Goal: Task Accomplishment & Management: Use online tool/utility

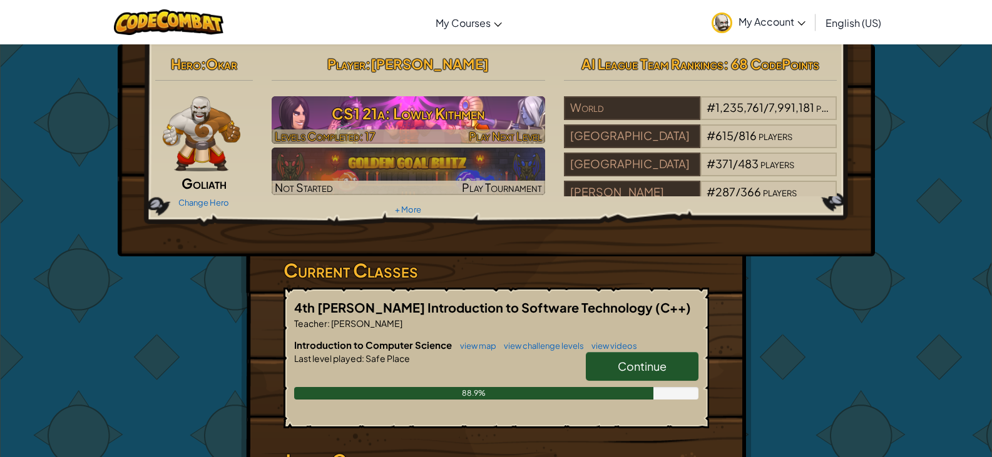
click at [480, 121] on h3 "CS1 21a: Lowly Kithmen" at bounding box center [408, 113] width 273 height 28
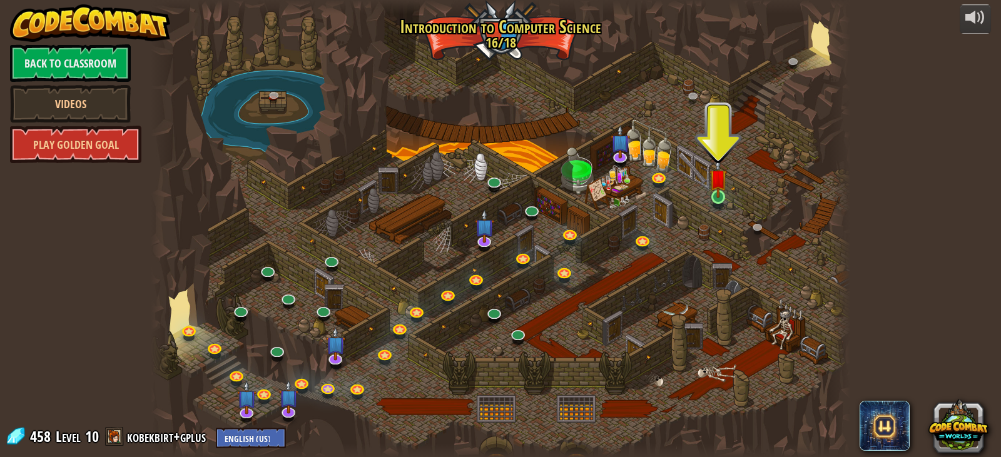
click at [711, 198] on img at bounding box center [718, 178] width 18 height 40
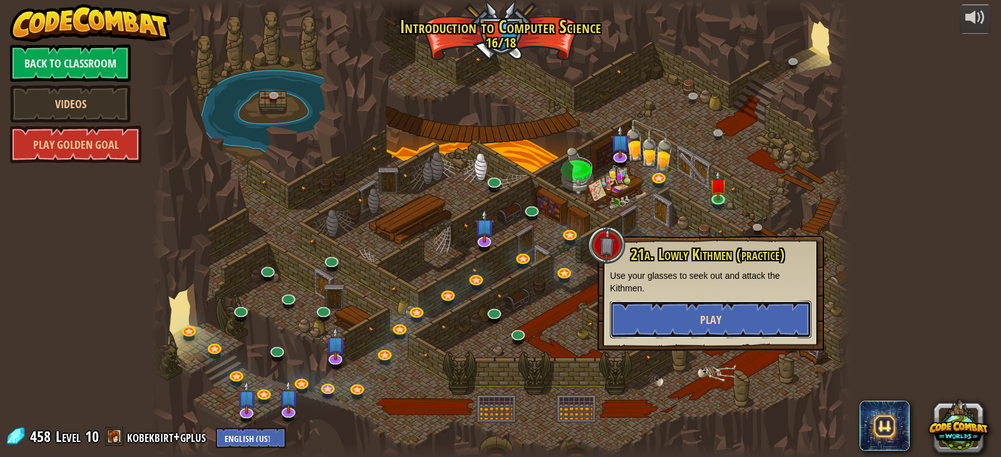
click at [737, 312] on button "Play" at bounding box center [710, 320] width 201 height 38
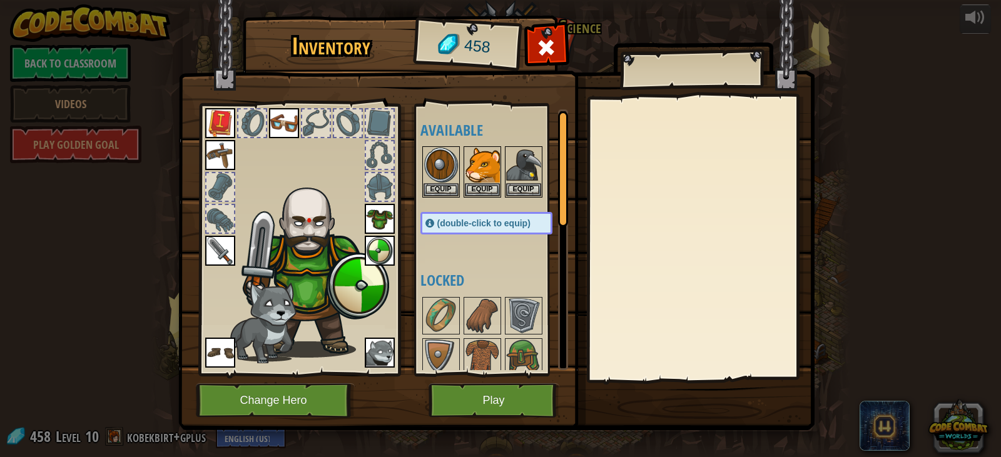
click at [474, 226] on span "(double-click to equip)" at bounding box center [483, 223] width 93 height 10
click at [482, 196] on button "Equip" at bounding box center [482, 189] width 35 height 13
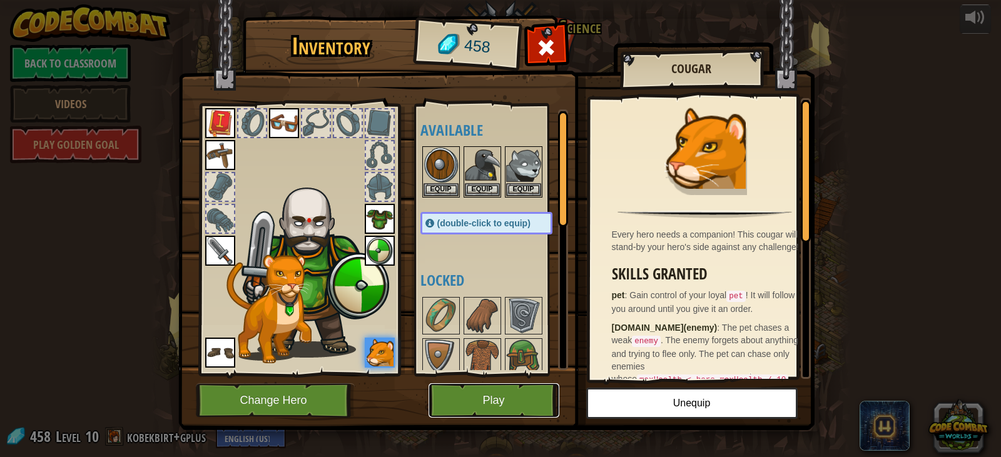
click at [539, 392] on button "Play" at bounding box center [494, 400] width 131 height 34
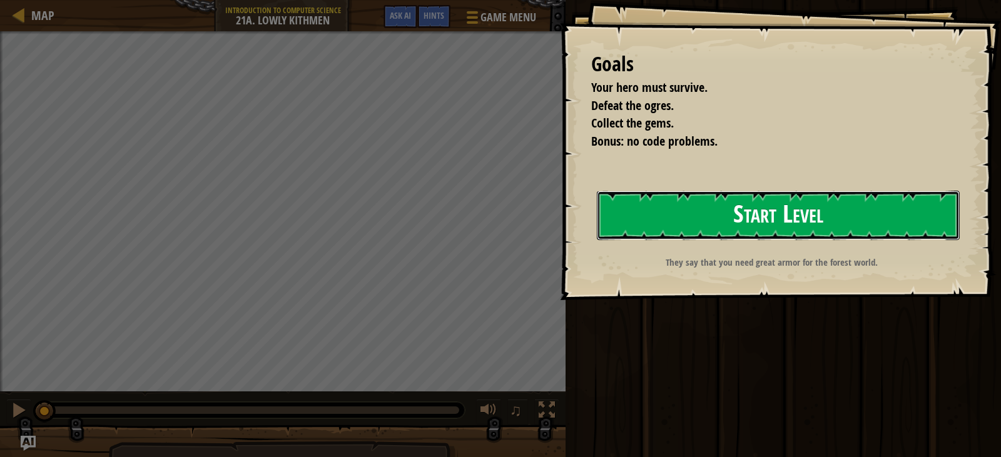
click at [721, 206] on button "Start Level" at bounding box center [778, 215] width 363 height 49
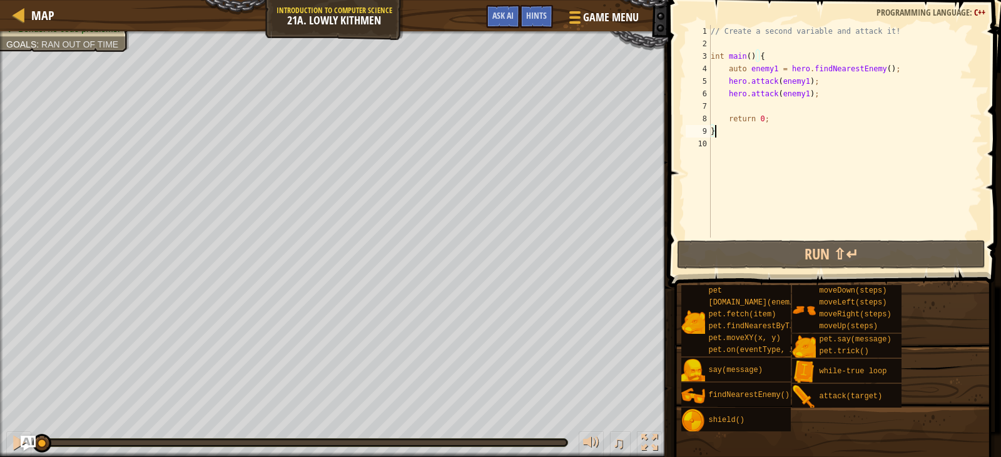
click at [738, 106] on div "// Create a second variable and attack it! int main ( ) { auto enemy1 = hero . …" at bounding box center [845, 144] width 274 height 238
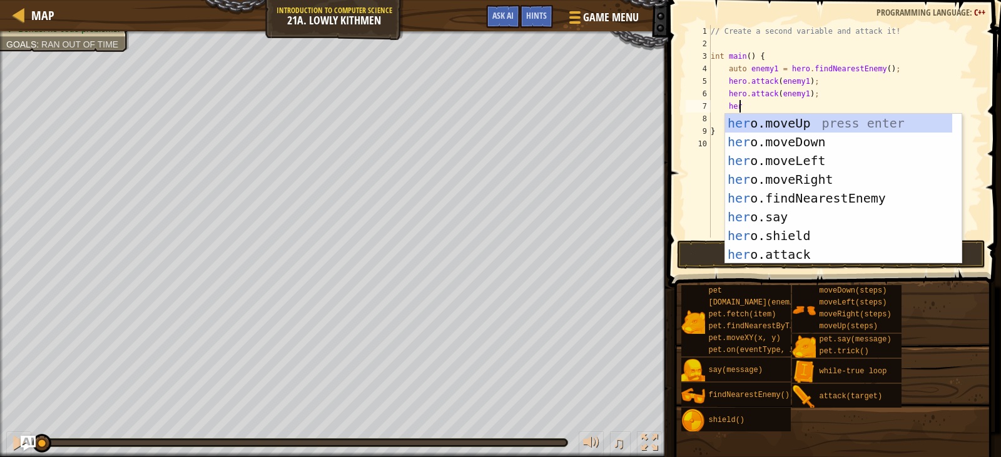
scroll to position [6, 2]
type textarea "h"
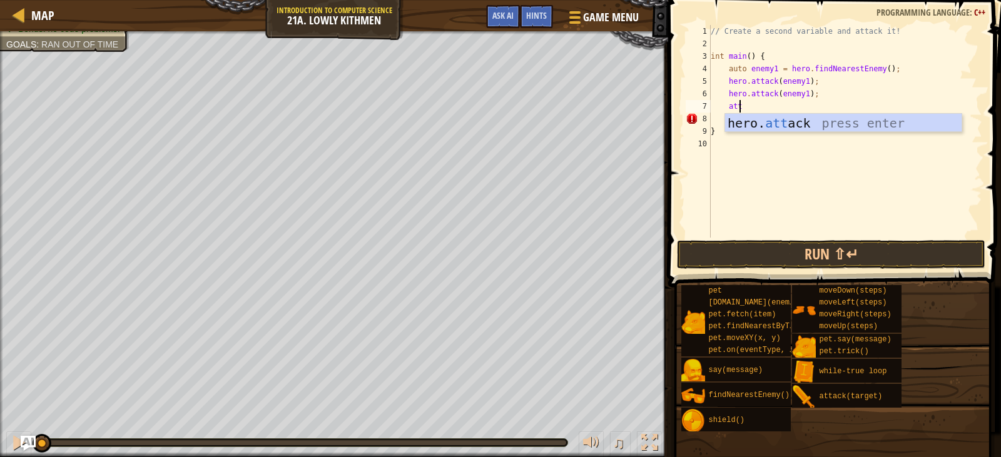
click at [762, 131] on div "hero. att ack press enter" at bounding box center [843, 142] width 236 height 56
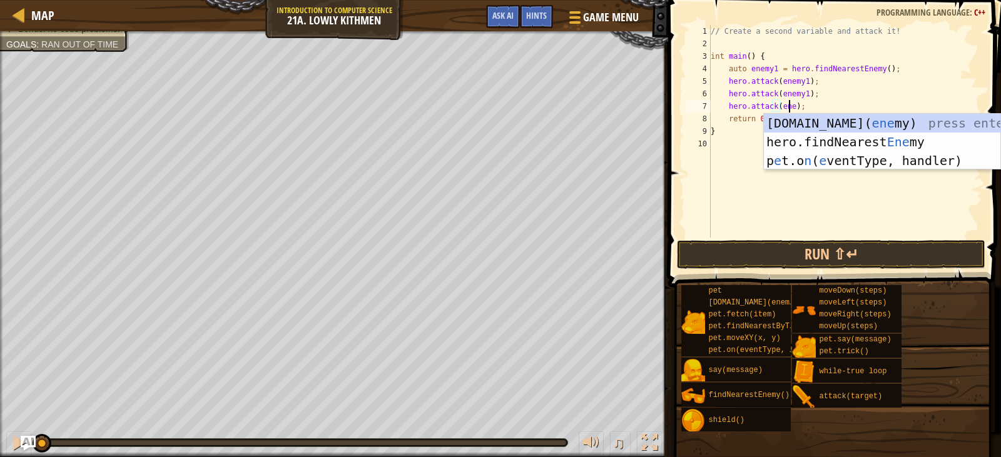
scroll to position [6, 8]
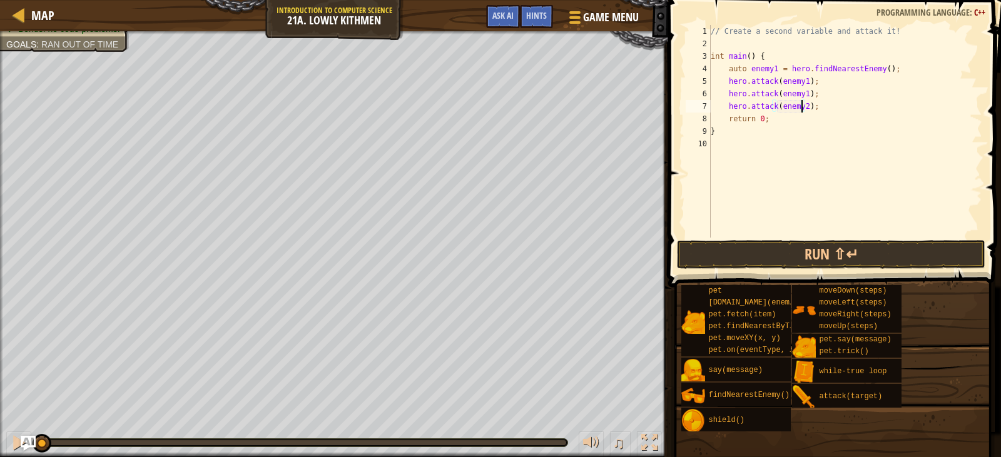
click at [752, 110] on div "// Create a second variable and attack it! int main ( ) { auto enemy1 = hero . …" at bounding box center [845, 144] width 274 height 238
click at [810, 105] on div "// Create a second variable and attack it! int main ( ) { auto enemy1 = hero . …" at bounding box center [845, 131] width 274 height 213
type textarea "hero.attack(enemy2);"
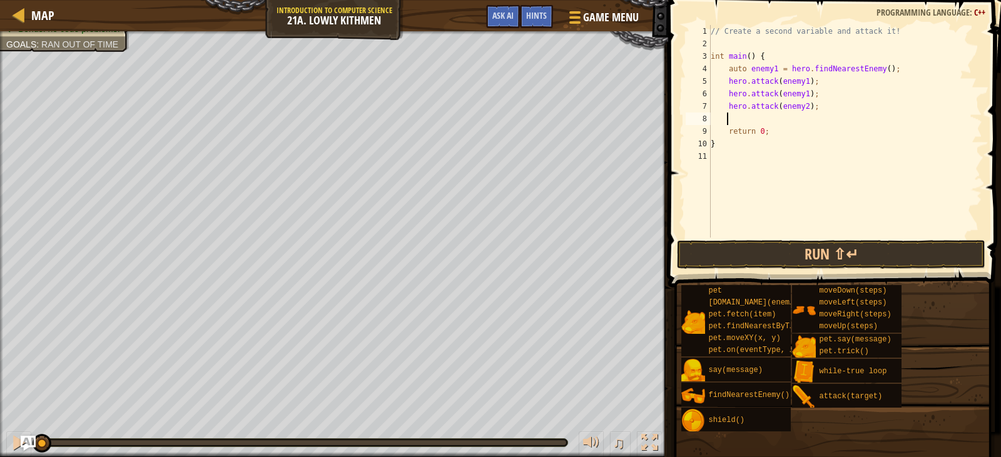
scroll to position [6, 1]
paste textarea
click at [741, 119] on div "// Create a second variable and attack it! int main ( ) { auto enemy1 = hero . …" at bounding box center [845, 144] width 274 height 238
click at [759, 244] on button "Run ⇧↵" at bounding box center [831, 254] width 308 height 29
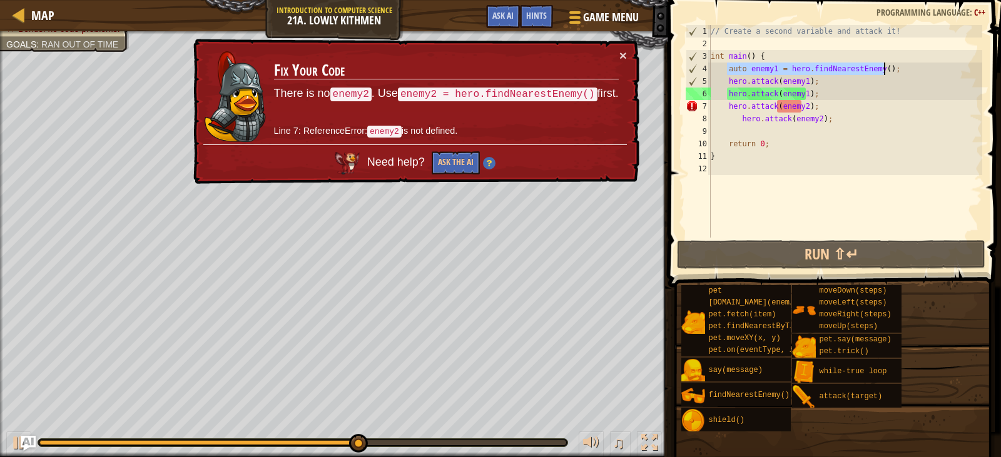
drag, startPoint x: 726, startPoint y: 71, endPoint x: 895, endPoint y: 64, distance: 169.7
click at [895, 64] on div "// Create a second variable and attack it! int main ( ) { auto enemy1 = hero . …" at bounding box center [845, 144] width 274 height 238
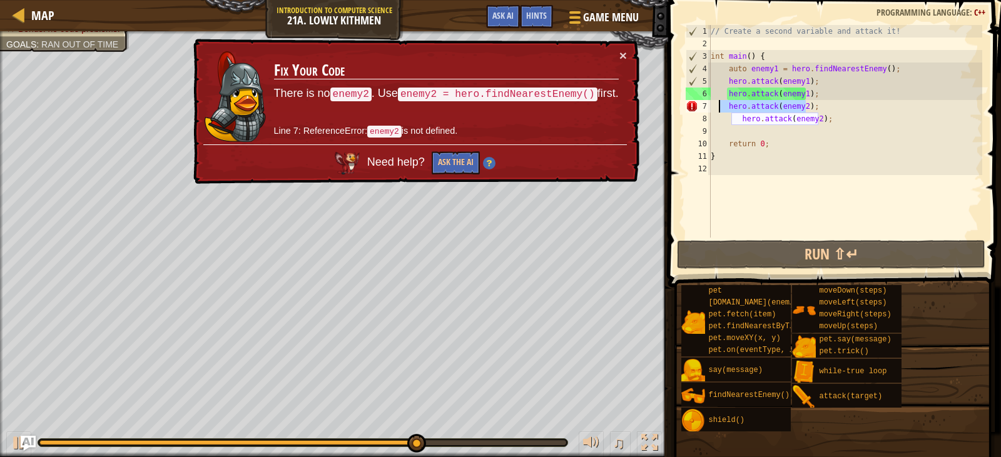
drag, startPoint x: 808, startPoint y: 103, endPoint x: 720, endPoint y: 109, distance: 87.8
click at [720, 109] on div "// Create a second variable and attack it! int main ( ) { auto enemy1 = hero . …" at bounding box center [845, 144] width 274 height 238
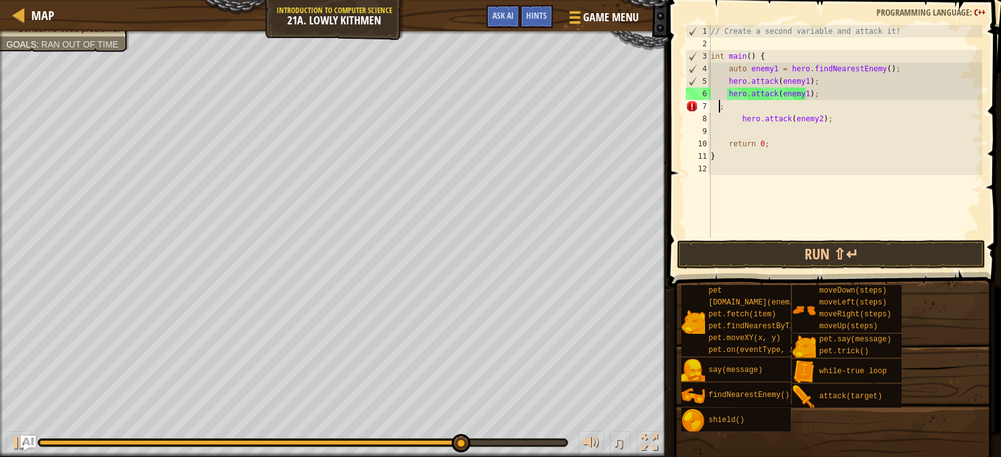
paste textarea "auto enemy1 = hero.findNearestEnemy();"
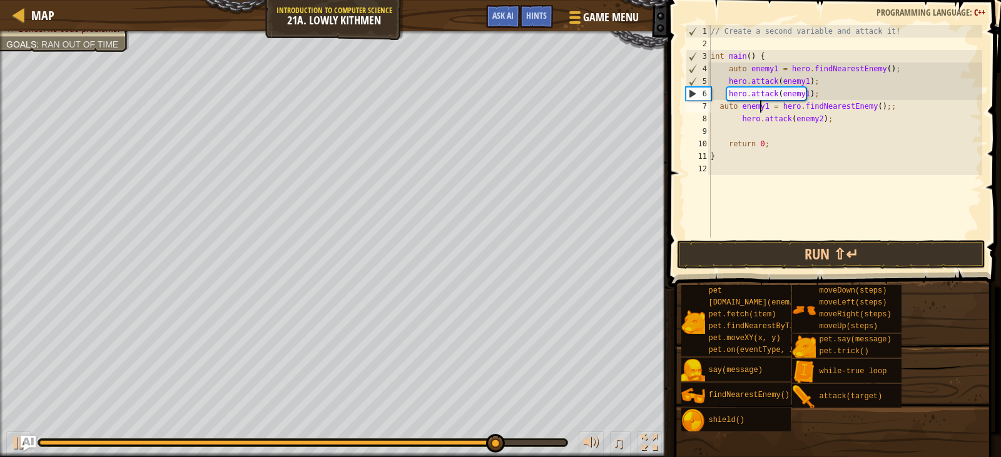
click at [762, 108] on div "// Create a second variable and attack it! int main ( ) { auto enemy1 = hero . …" at bounding box center [845, 144] width 274 height 238
click at [761, 104] on div "// Create a second variable and attack it! int main ( ) { auto enemy1 = hero . …" at bounding box center [845, 144] width 274 height 238
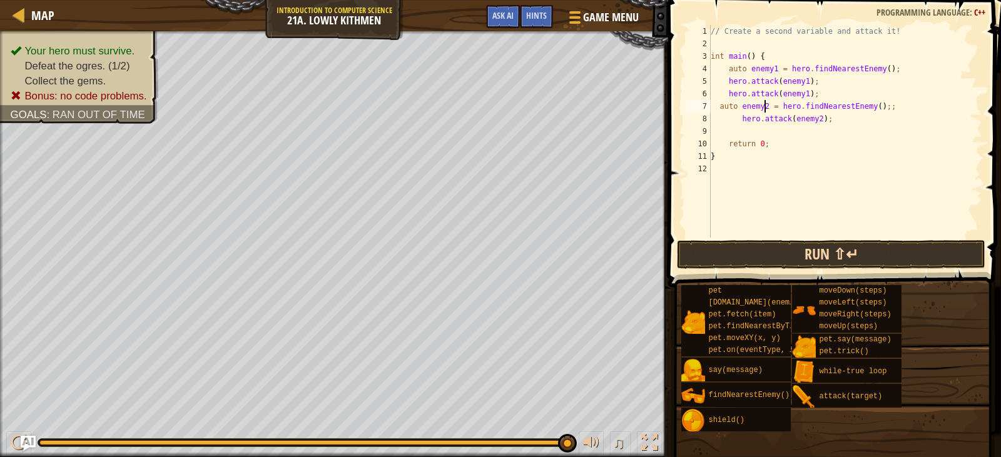
type textarea "auto enemy2 = hero.findNearestEnemy();;"
click at [835, 265] on button "Run ⇧↵" at bounding box center [831, 254] width 308 height 29
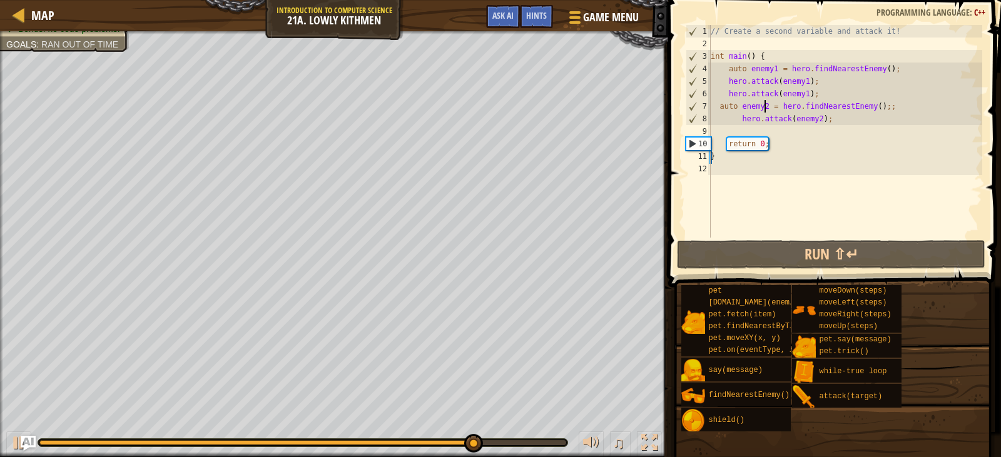
click at [799, 129] on div "// Create a second variable and attack it! int main ( ) { auto enemy1 = hero . …" at bounding box center [845, 144] width 274 height 238
click at [756, 128] on div "// Create a second variable and attack it! int main ( ) { auto enemy1 = hero . …" at bounding box center [845, 144] width 274 height 238
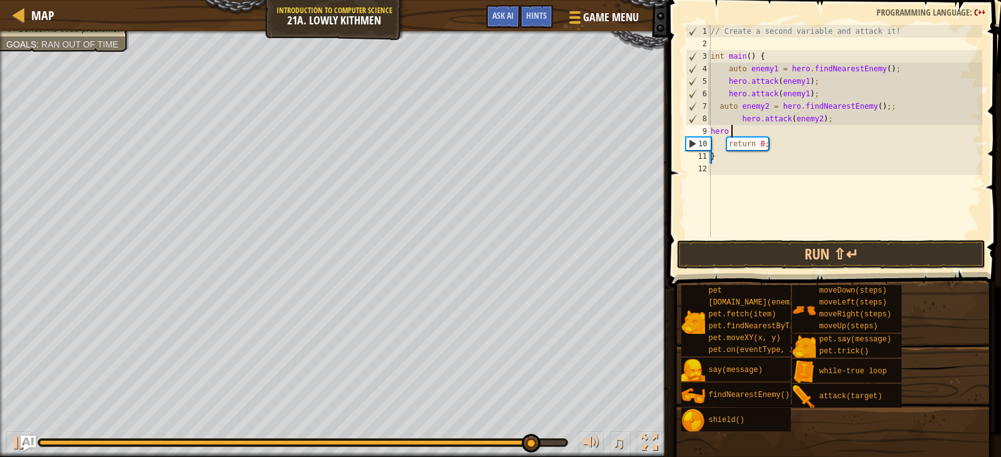
scroll to position [6, 1]
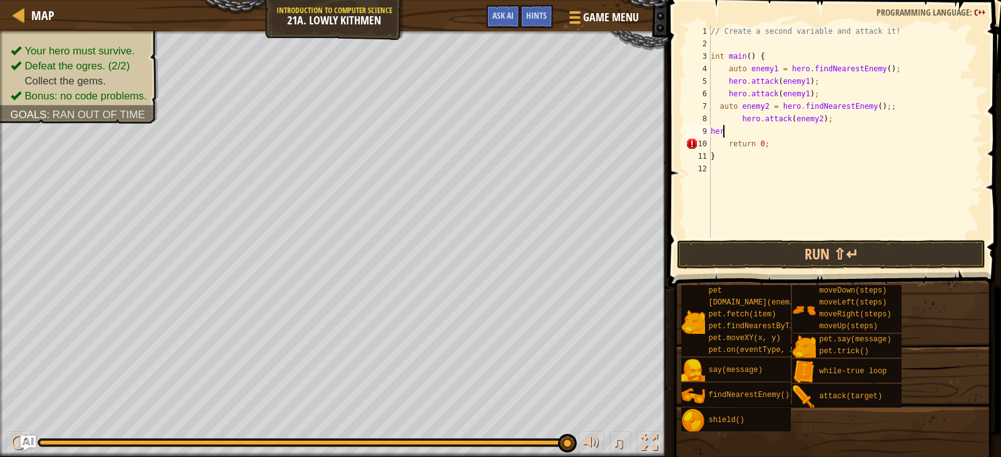
type textarea "hero"
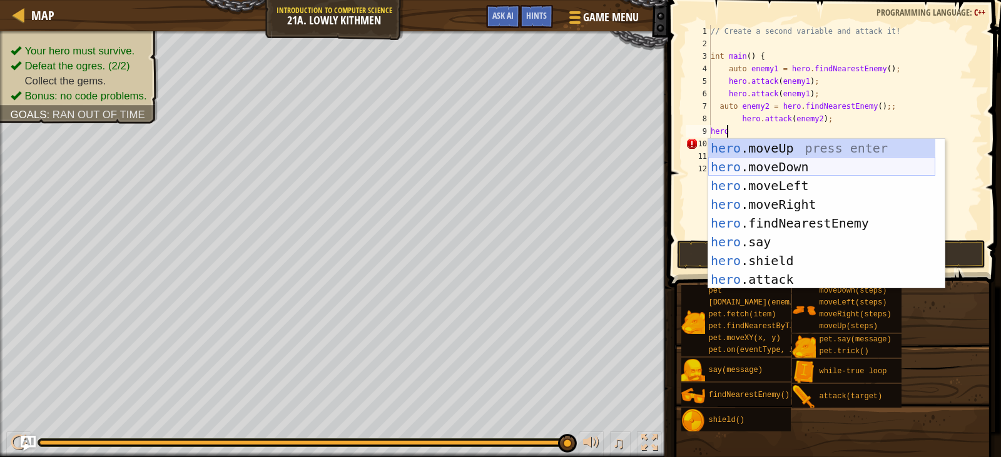
click at [770, 175] on div "hero .moveUp press enter hero .moveDown press enter hero .moveLeft press enter …" at bounding box center [821, 233] width 227 height 188
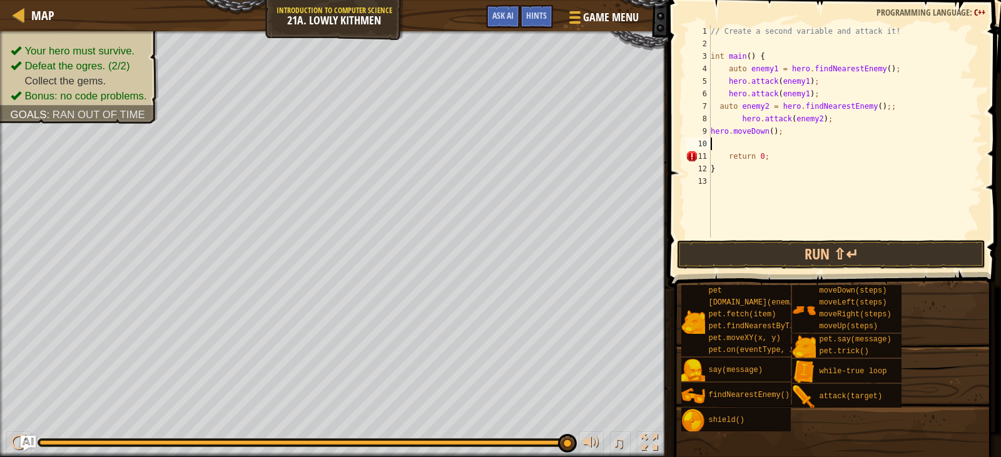
scroll to position [6, 0]
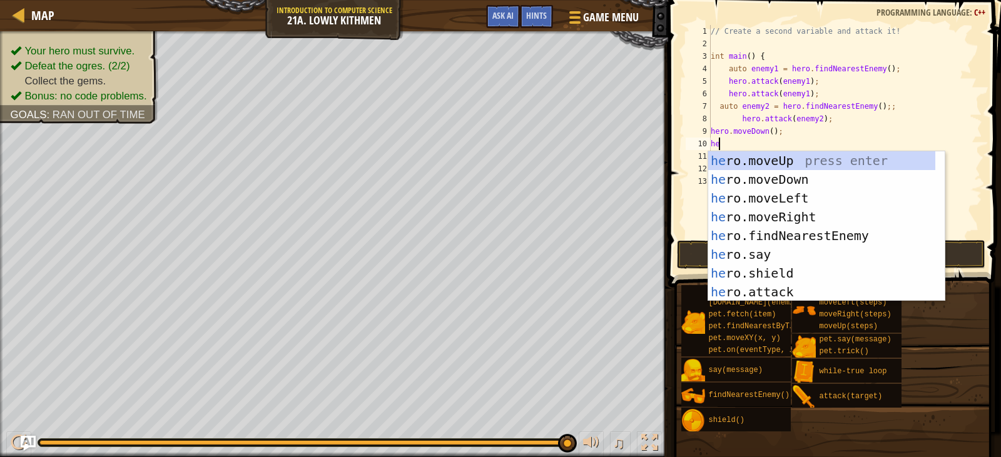
type textarea "her"
click at [792, 221] on div "her o.moveUp press enter her o.moveDown press enter her o.moveLeft press enter …" at bounding box center [821, 245] width 227 height 188
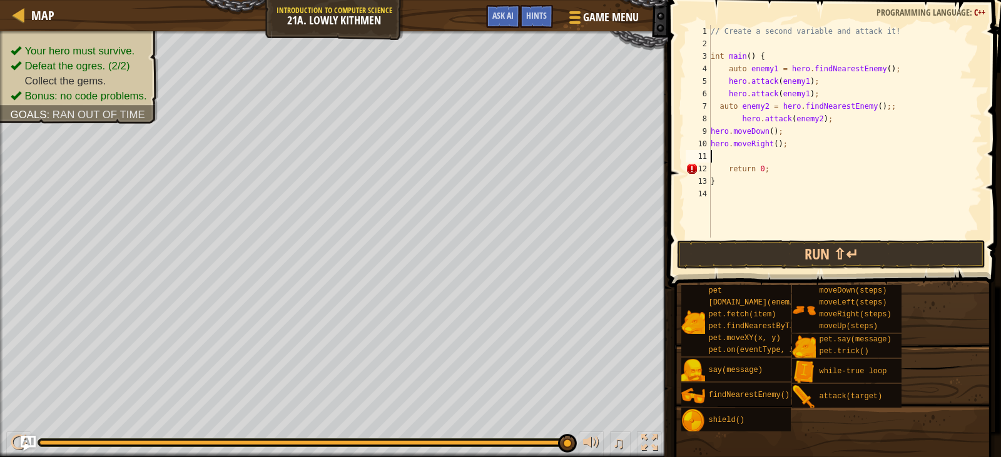
scroll to position [6, 0]
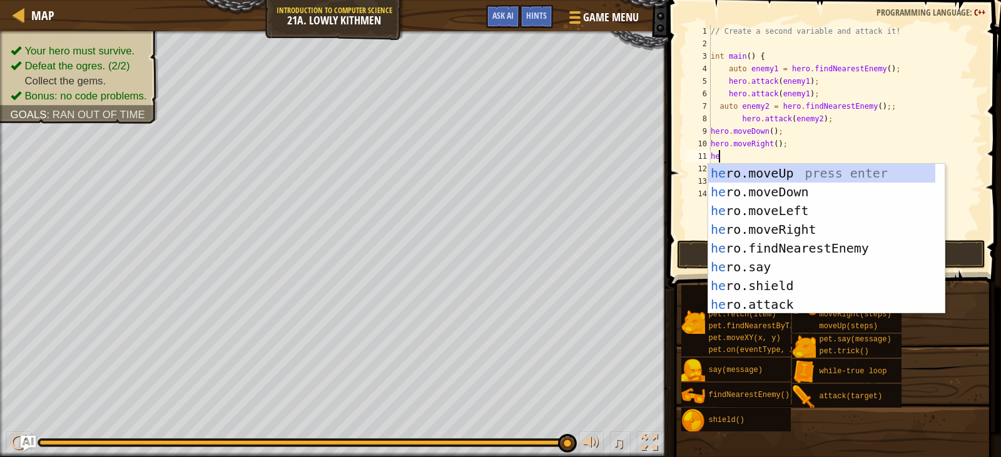
type textarea "hero"
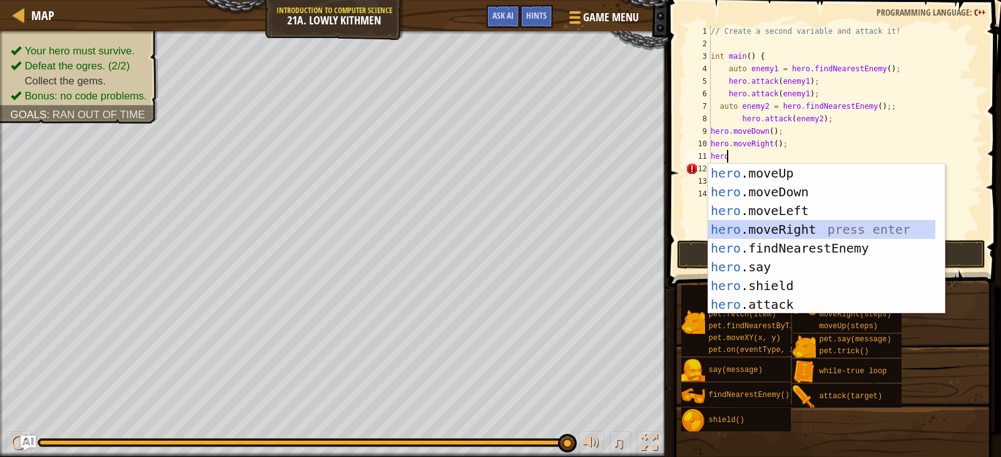
click at [763, 235] on div "hero .moveUp press enter hero .moveDown press enter hero .moveLeft press enter …" at bounding box center [821, 258] width 227 height 188
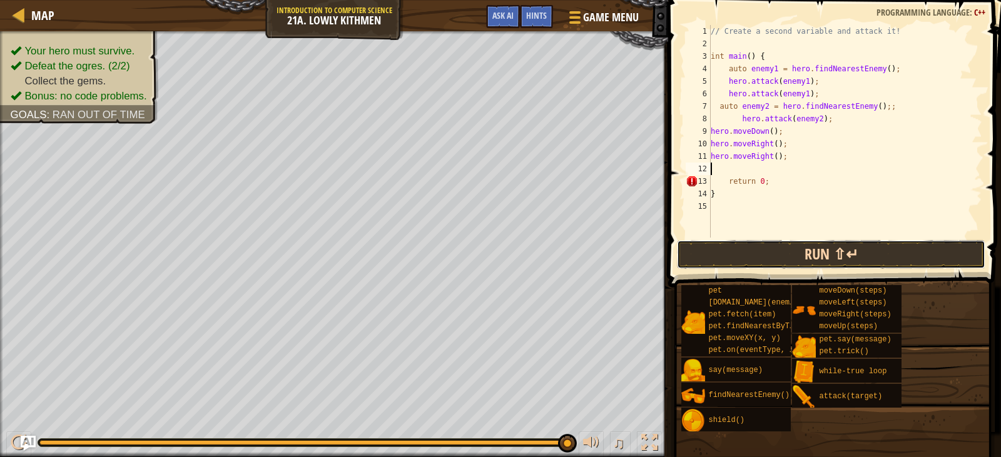
click at [819, 264] on button "Run ⇧↵" at bounding box center [831, 254] width 308 height 29
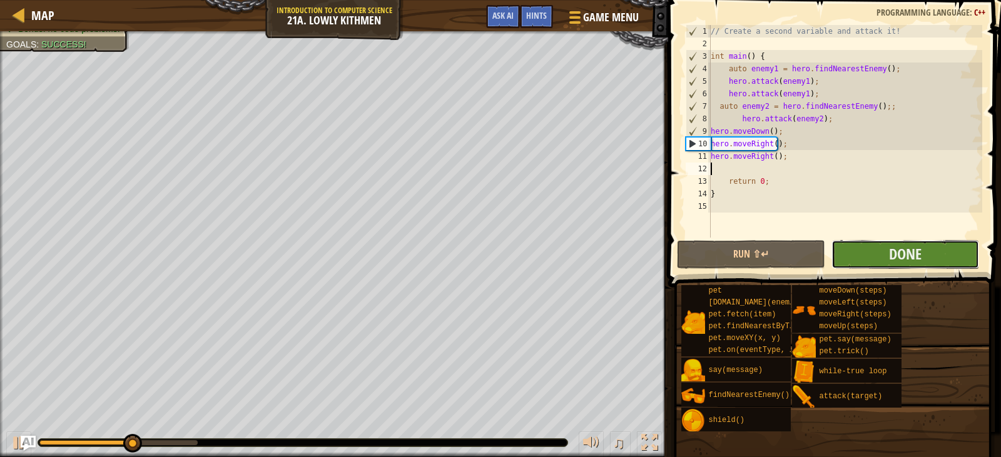
click at [873, 253] on button "Done" at bounding box center [905, 254] width 148 height 29
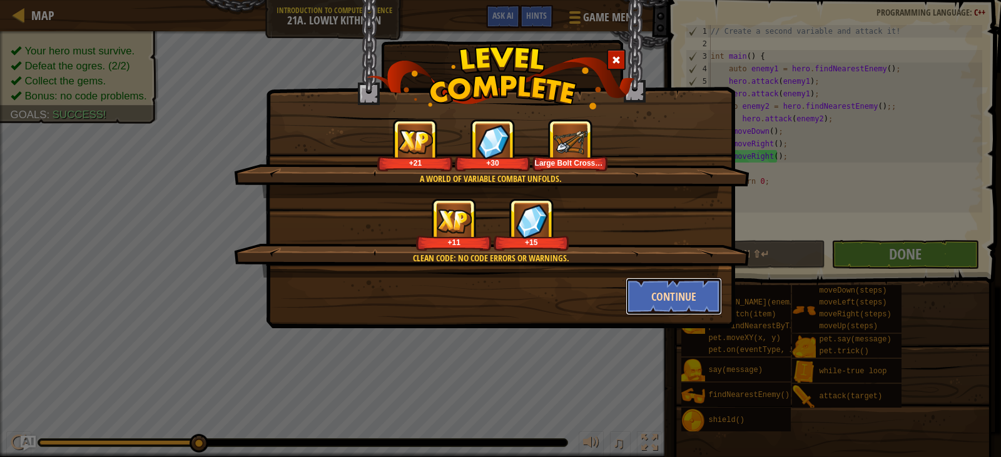
click at [659, 295] on button "Continue" at bounding box center [674, 297] width 97 height 38
